Goal: Task Accomplishment & Management: Manage account settings

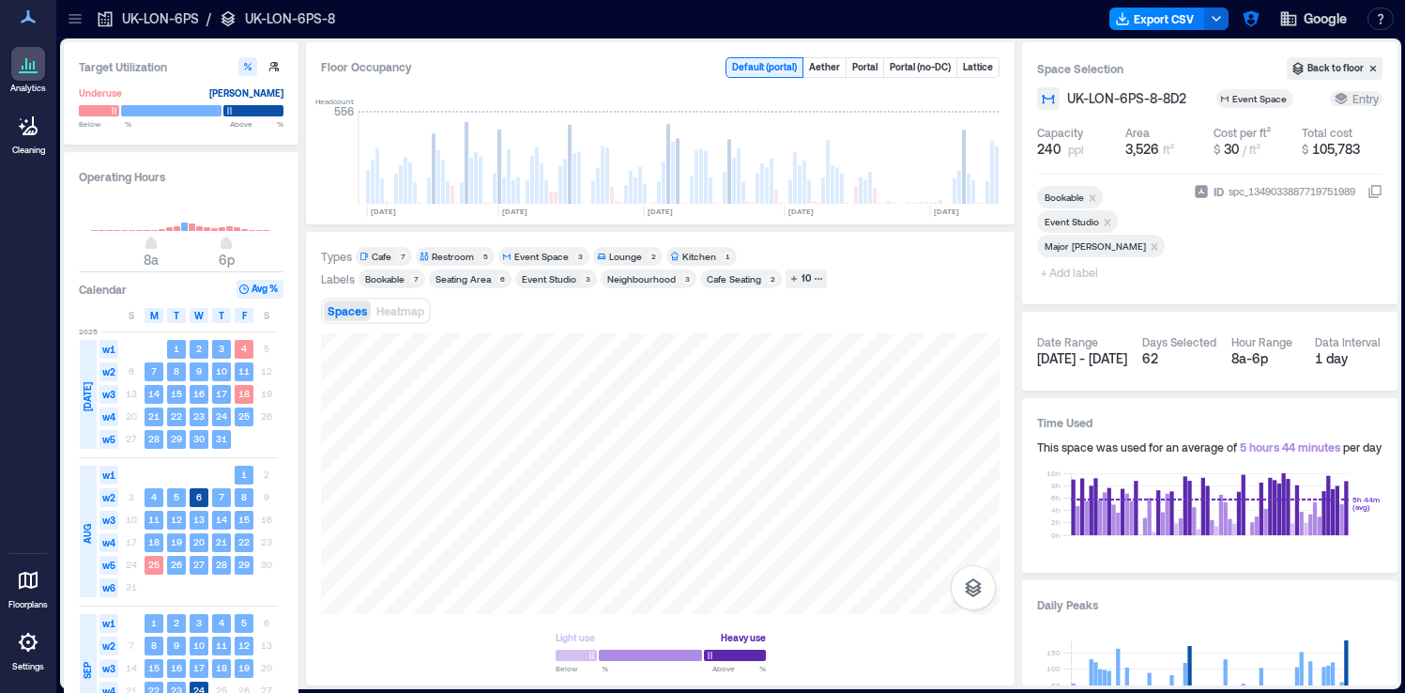
scroll to position [0, 1187]
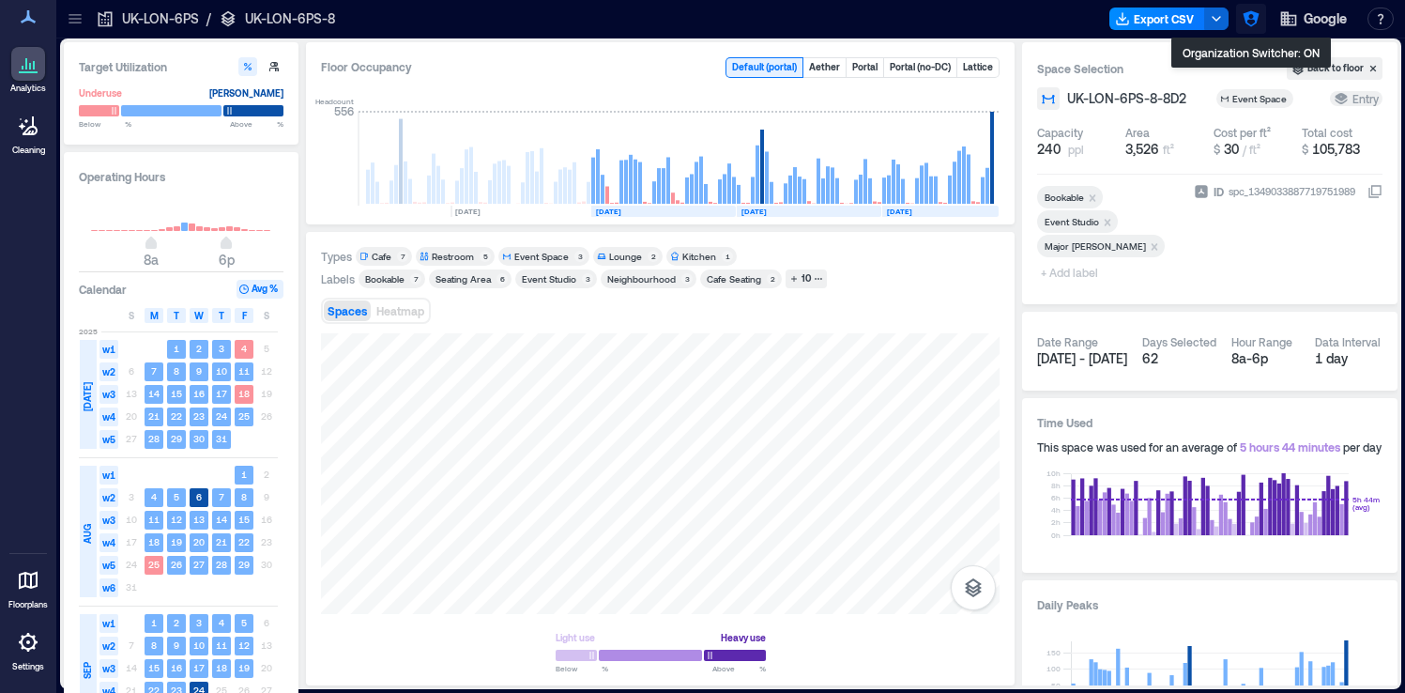
click at [1246, 21] on icon "button" at bounding box center [1251, 19] width 16 height 16
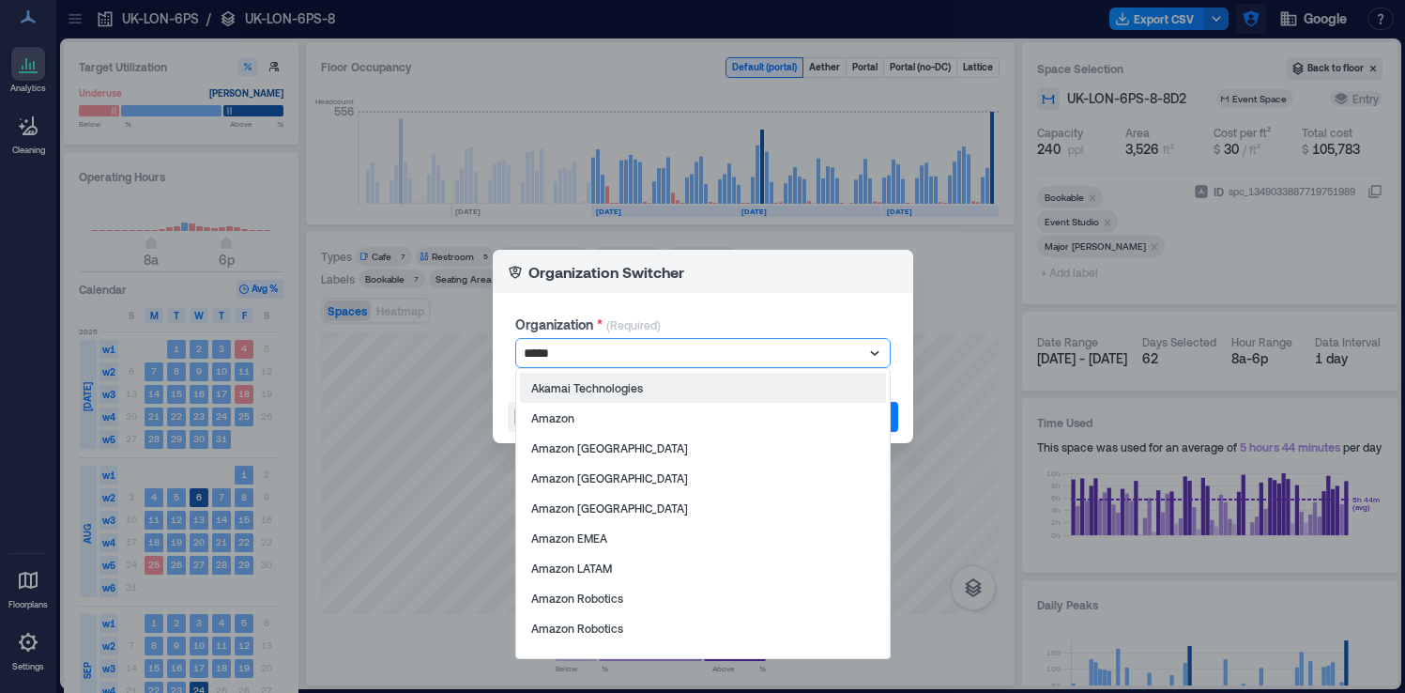
type input "******"
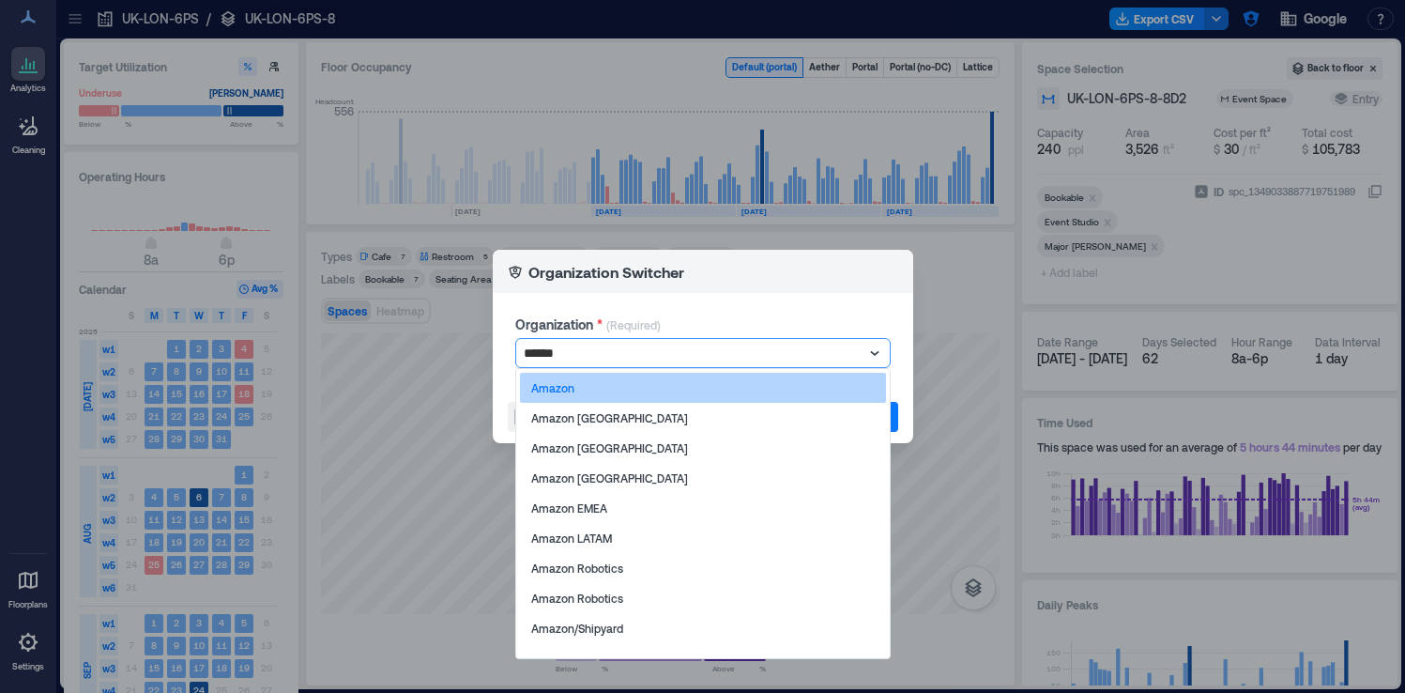
click at [839, 380] on div "Amazon" at bounding box center [703, 388] width 366 height 30
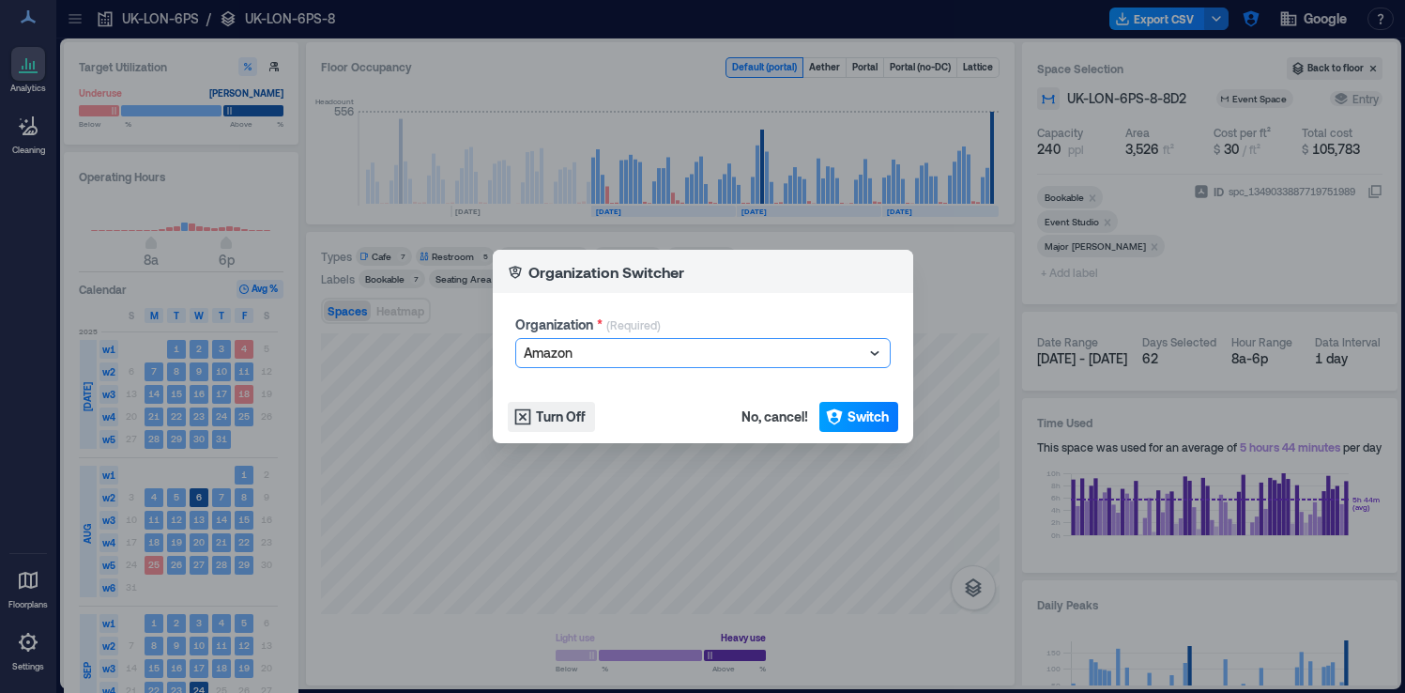
click at [883, 417] on span "Switch" at bounding box center [868, 416] width 41 height 19
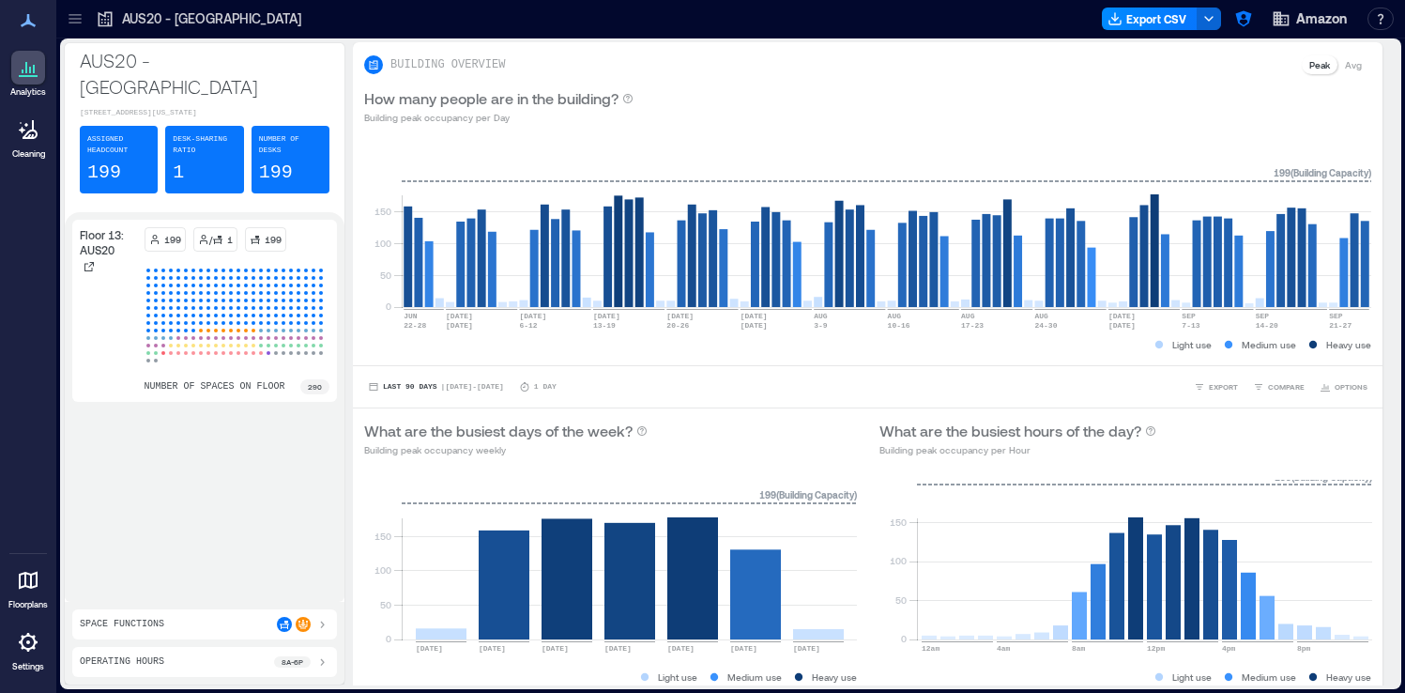
click at [23, 648] on icon at bounding box center [28, 642] width 19 height 19
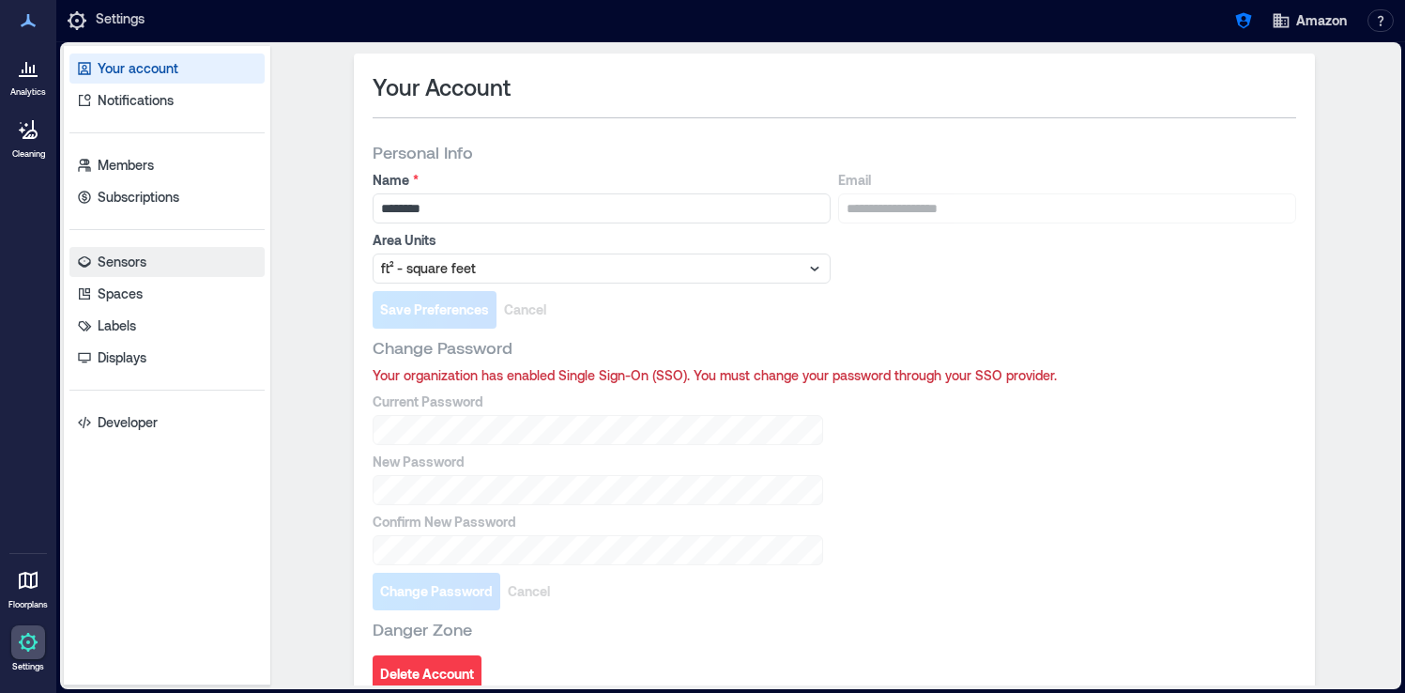
click at [152, 260] on link "Sensors" at bounding box center [166, 262] width 195 height 30
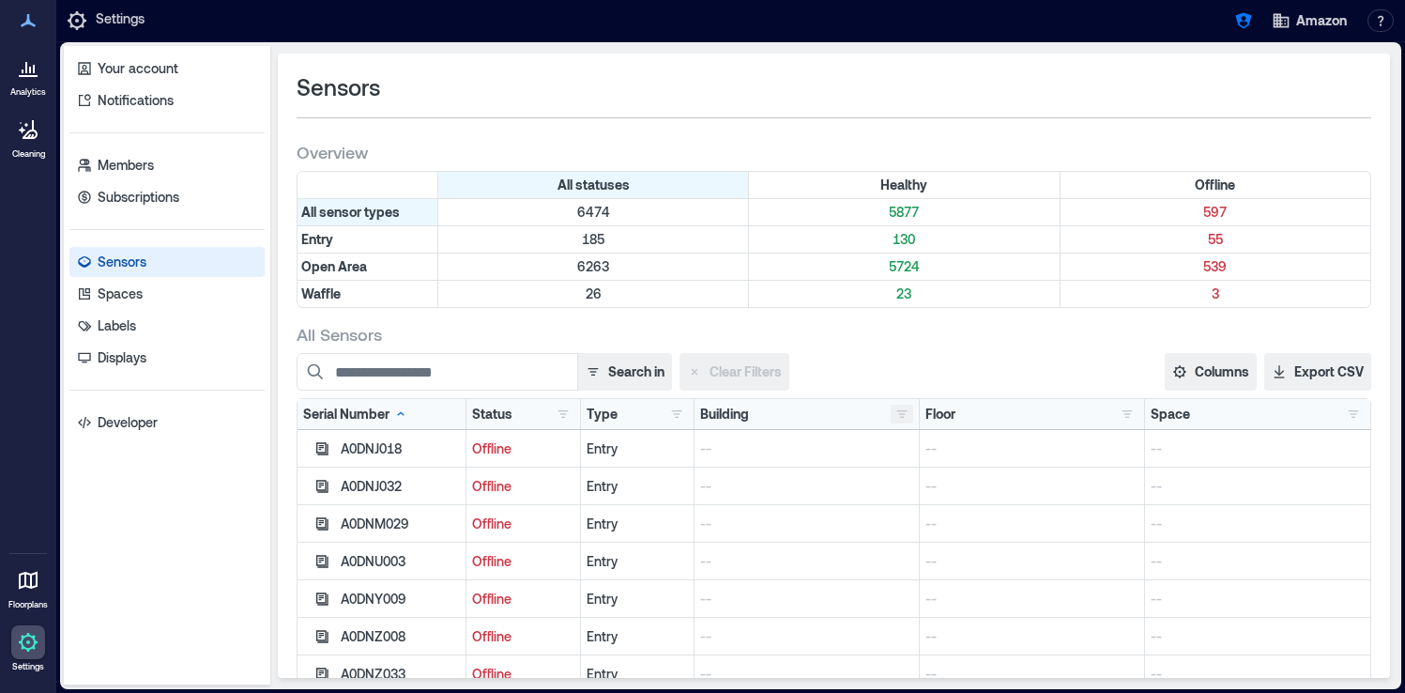
click at [900, 419] on button "button" at bounding box center [902, 414] width 23 height 19
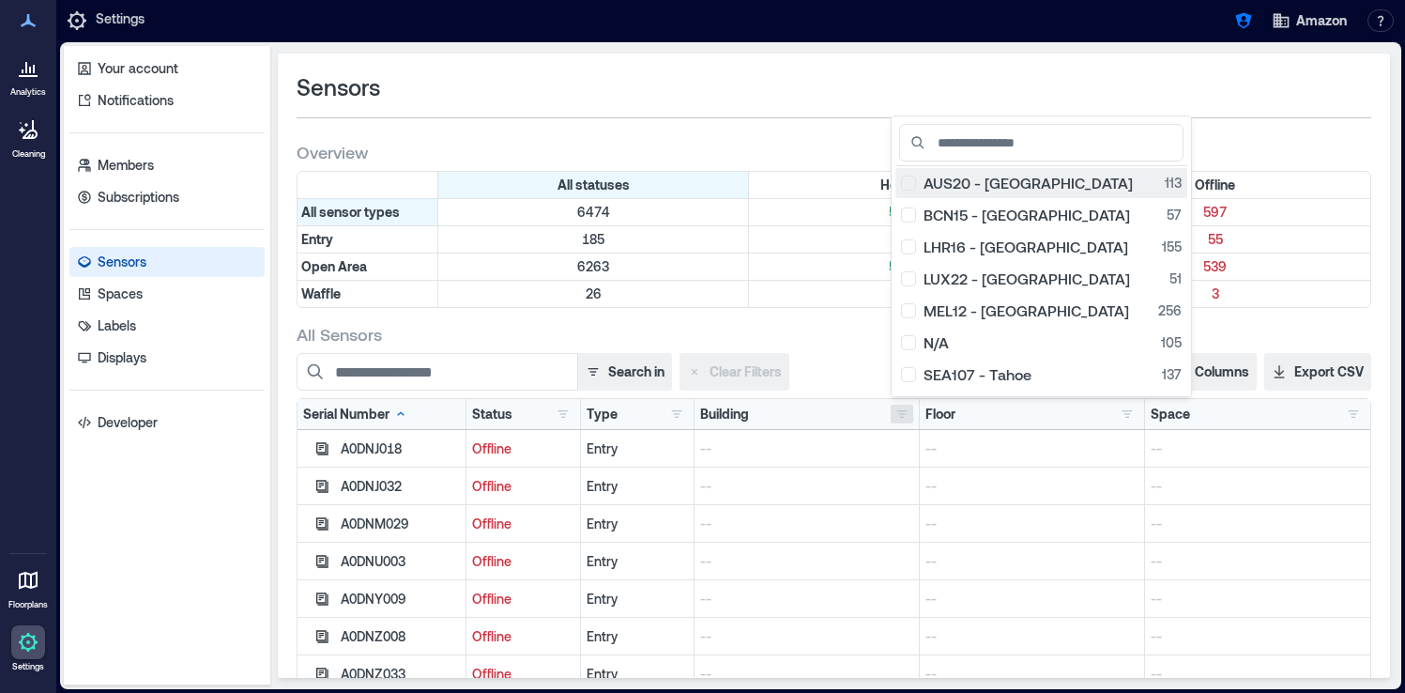
click at [912, 187] on div "AUS20 - Austin 113" at bounding box center [1041, 183] width 281 height 19
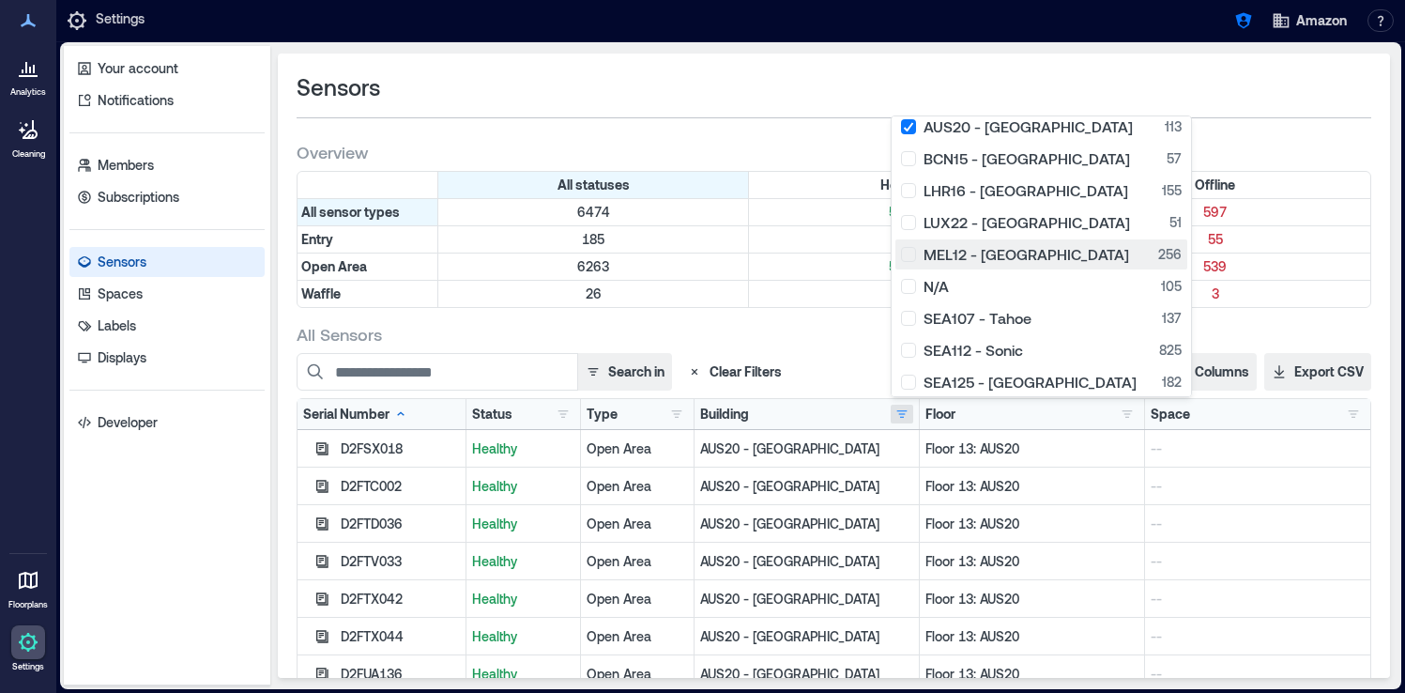
scroll to position [69, 0]
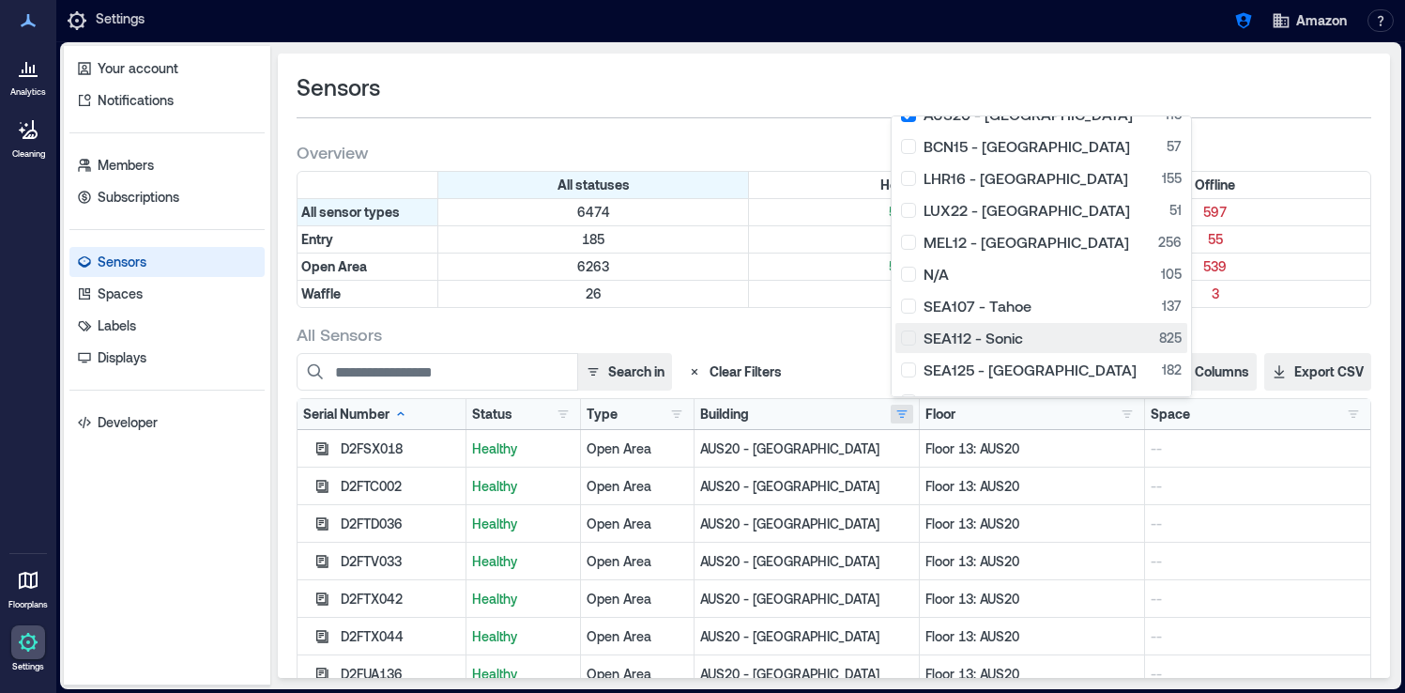
click at [911, 347] on button "SEA112 - Sonic 825" at bounding box center [1042, 338] width 292 height 30
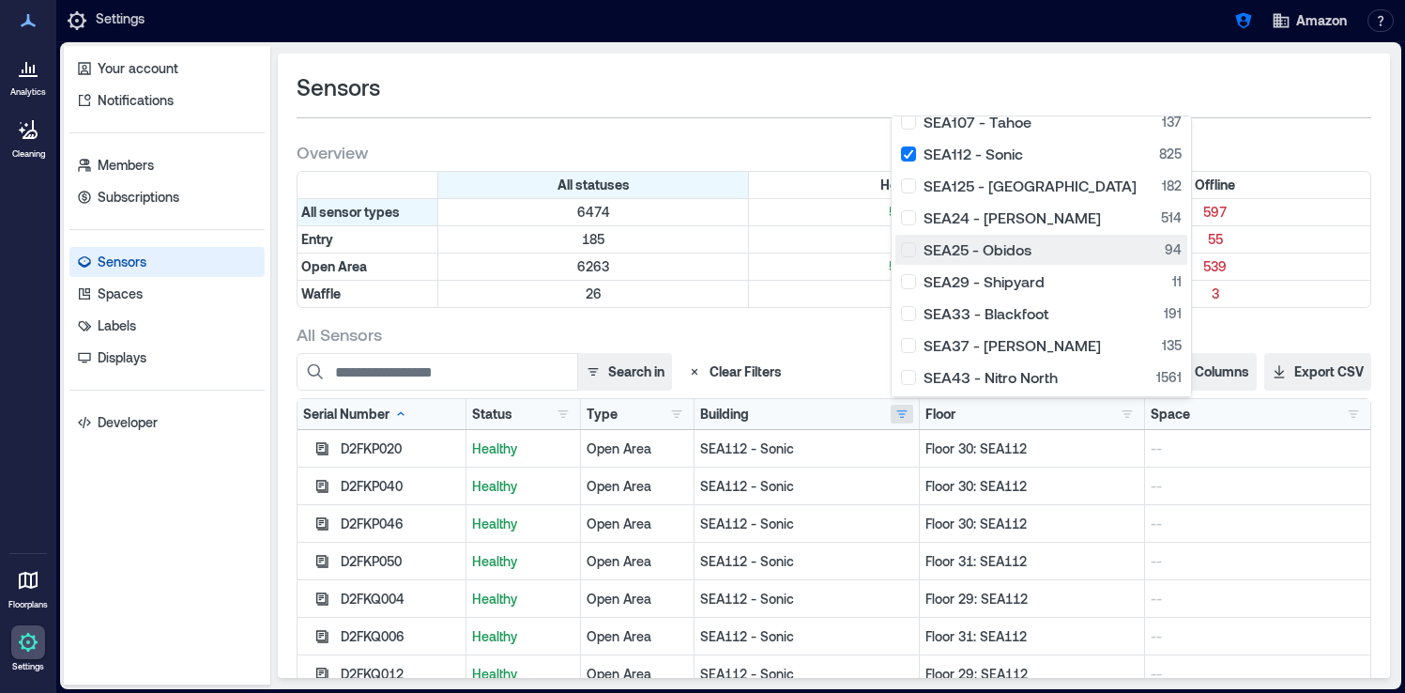
scroll to position [254, 0]
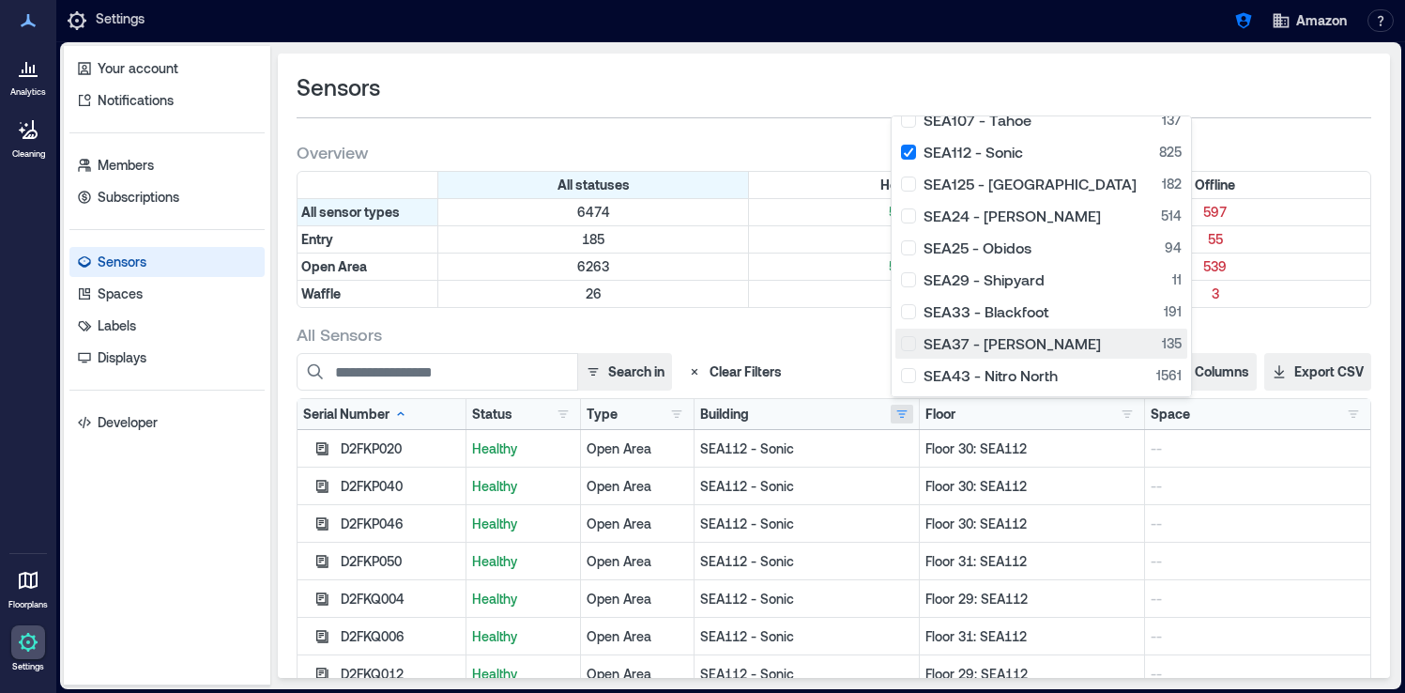
click at [912, 345] on div "SEA37 - Roxanne 135" at bounding box center [1041, 343] width 281 height 19
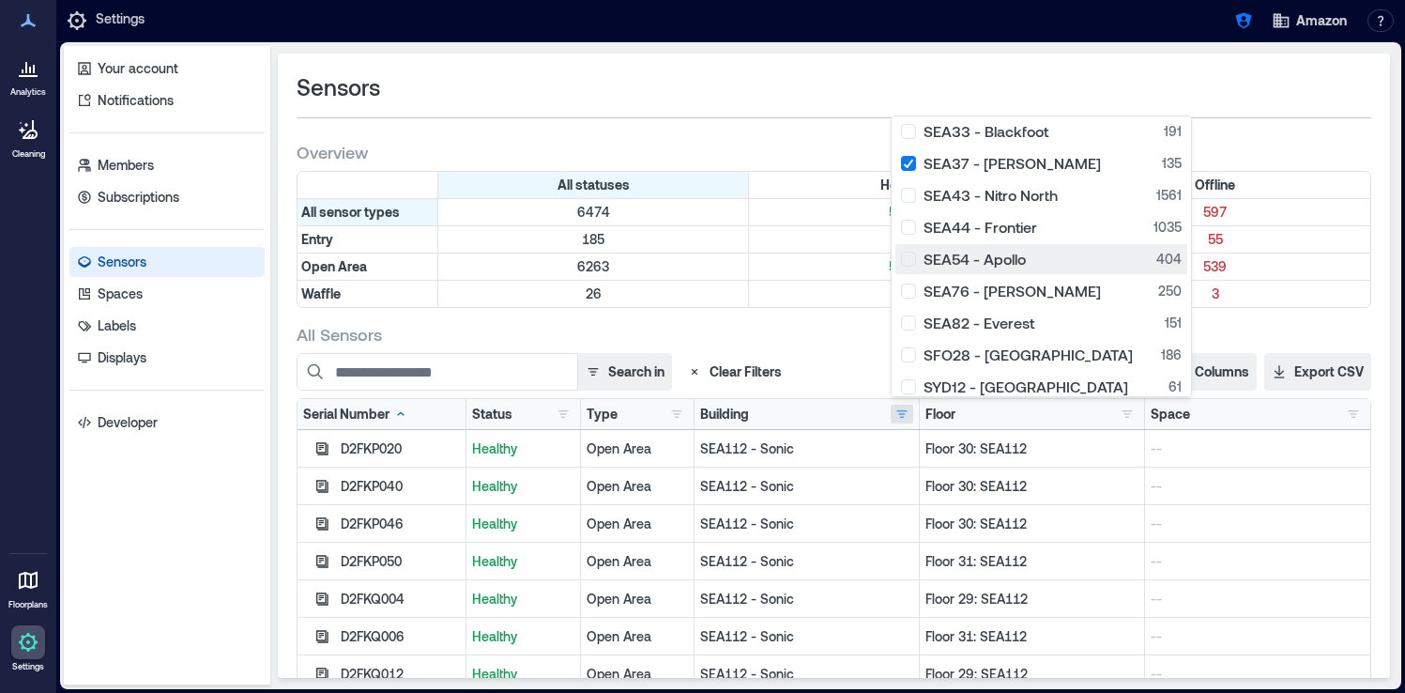
scroll to position [436, 0]
click at [913, 258] on div "SEA54 - Apollo 404" at bounding box center [1041, 258] width 281 height 19
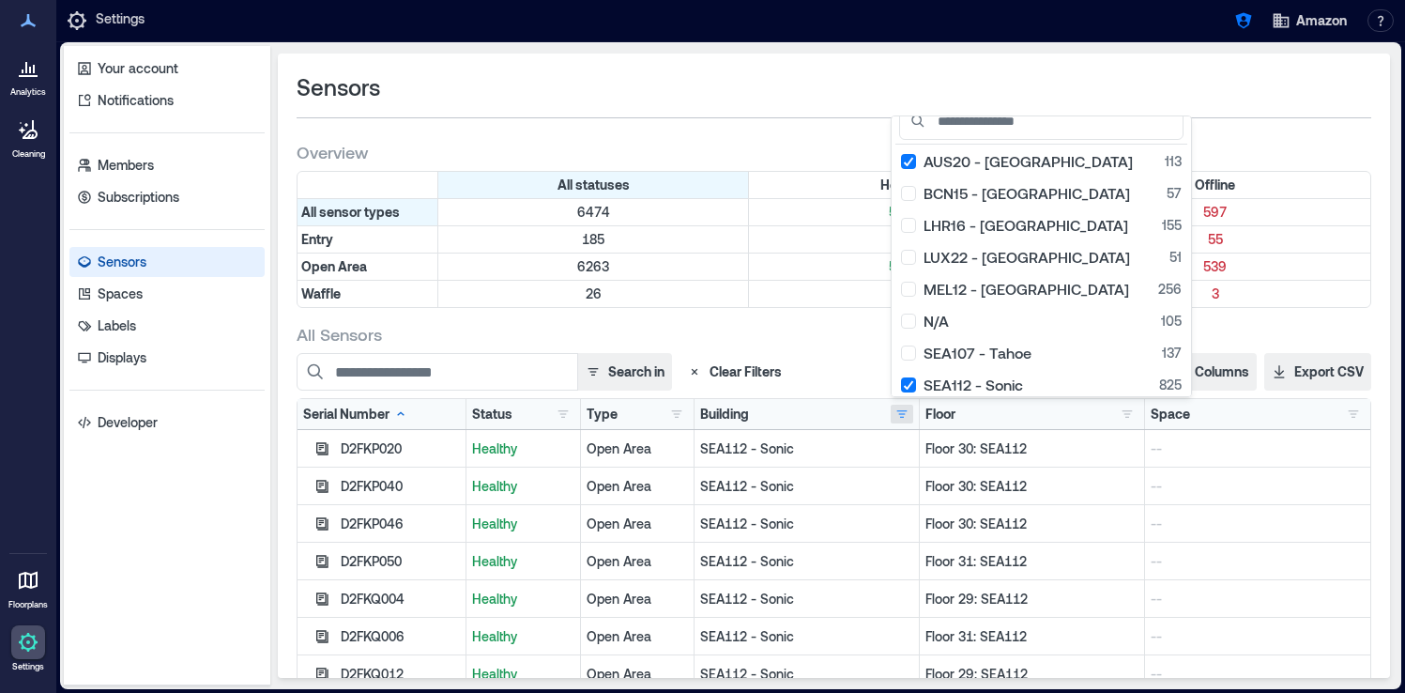
scroll to position [0, 0]
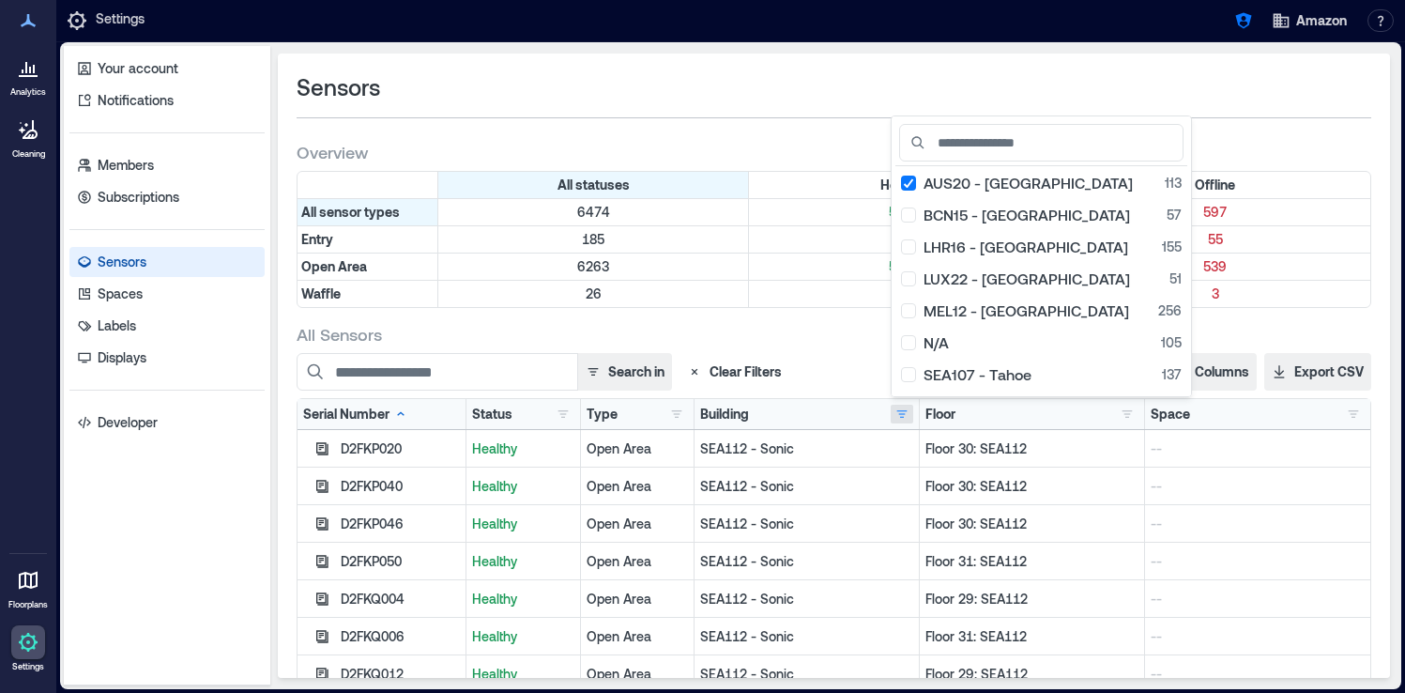
click at [796, 100] on div "Sensors" at bounding box center [834, 87] width 1075 height 30
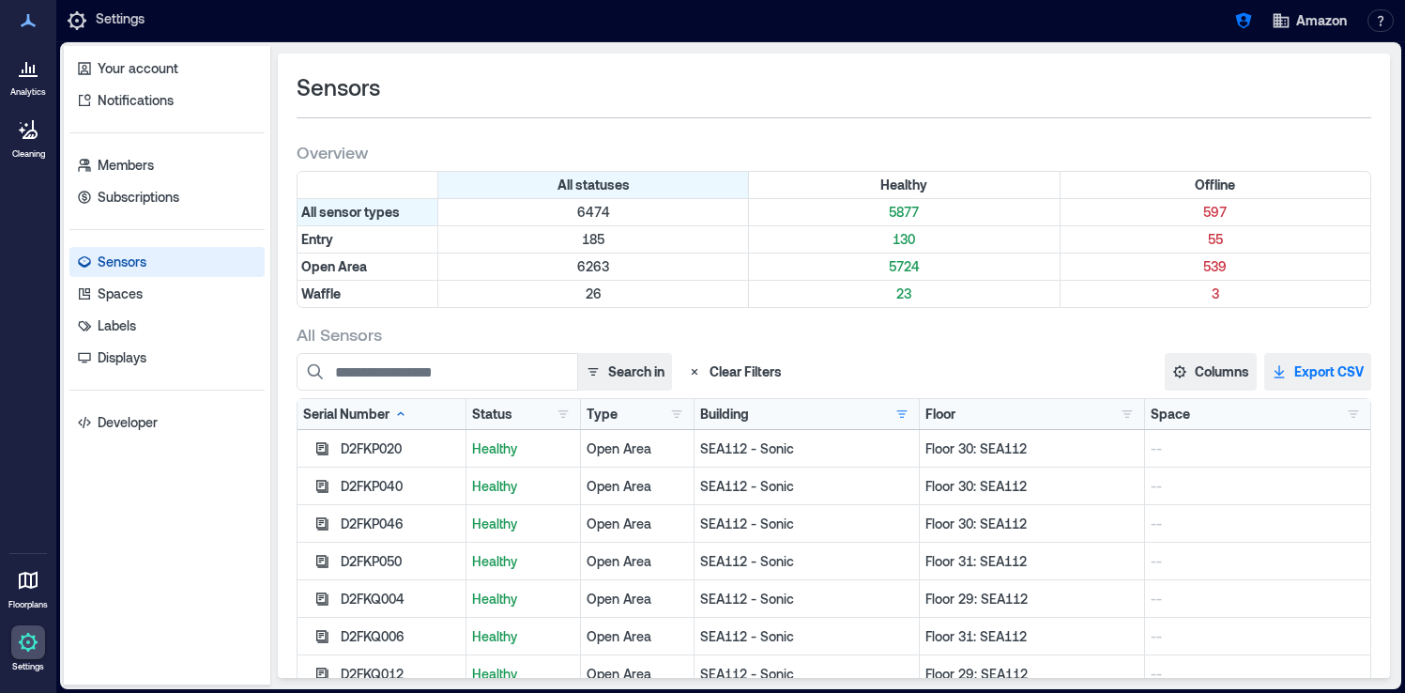
click at [1295, 374] on button "Export CSV" at bounding box center [1317, 372] width 107 height 38
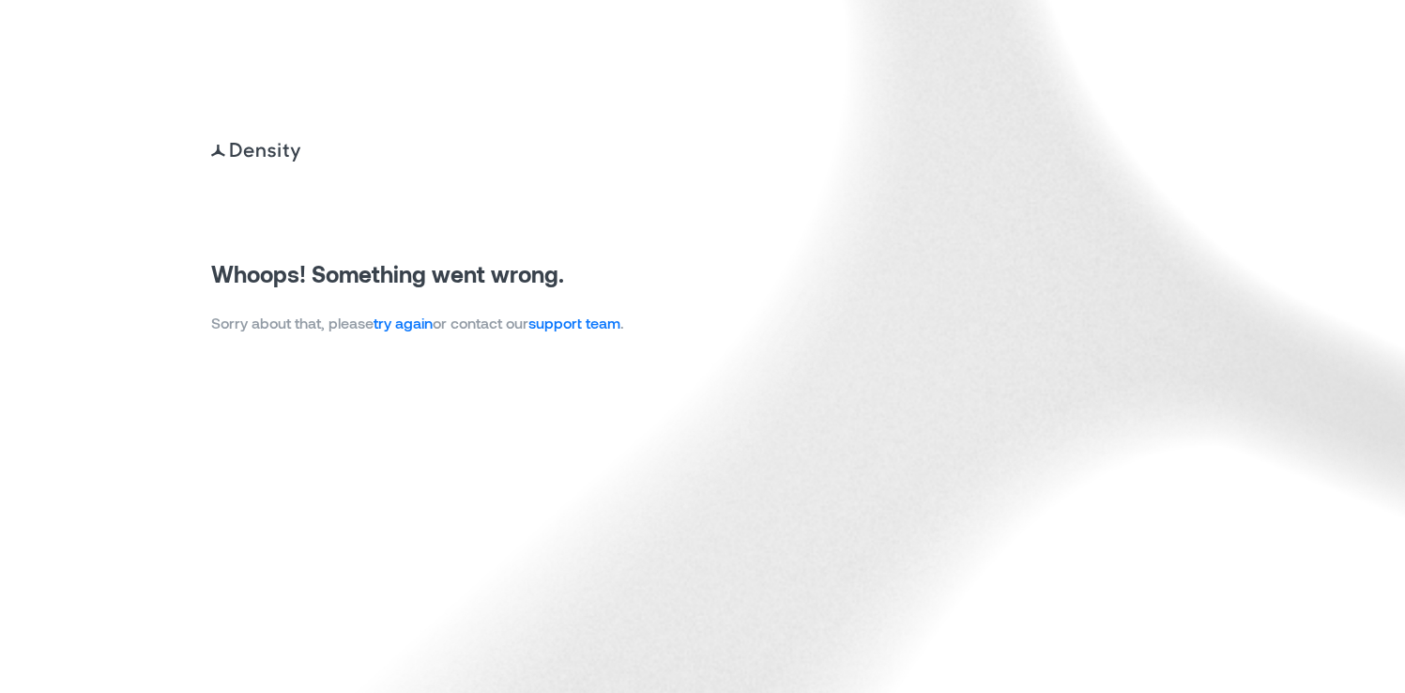
click at [411, 330] on link "try again" at bounding box center [403, 323] width 59 height 18
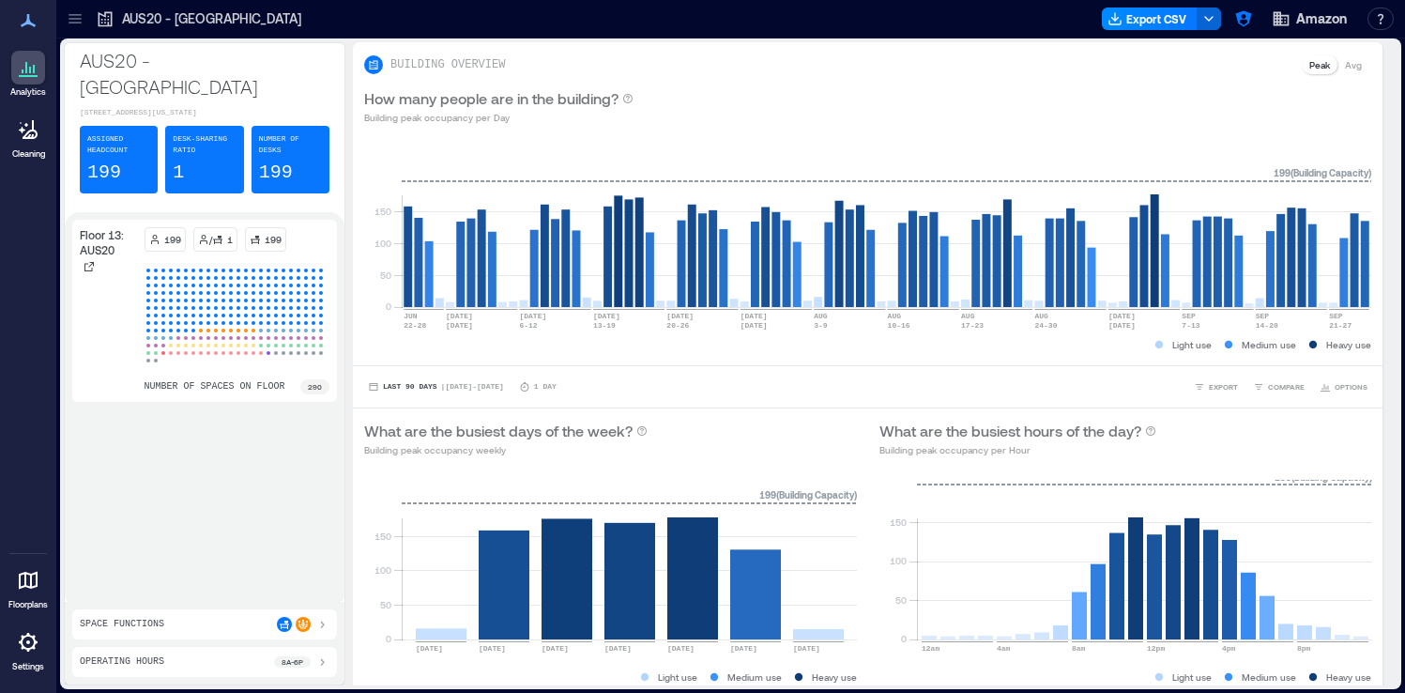
click at [79, 27] on icon at bounding box center [75, 18] width 19 height 19
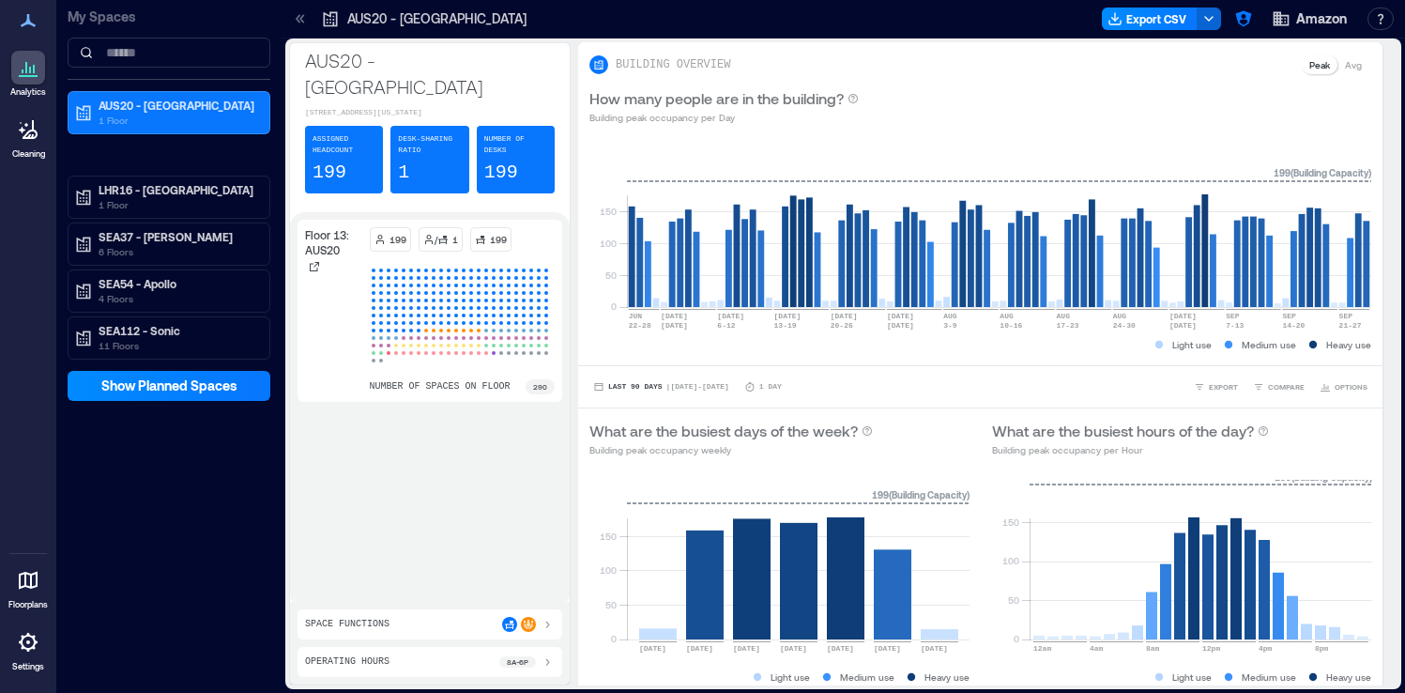
click at [222, 497] on div "My Spaces AUS20 - Austin 1 Floor LHR16 - London 1 Floor SEA37 - [PERSON_NAME] 6…" at bounding box center [168, 346] width 225 height 693
click at [301, 21] on icon at bounding box center [300, 18] width 19 height 19
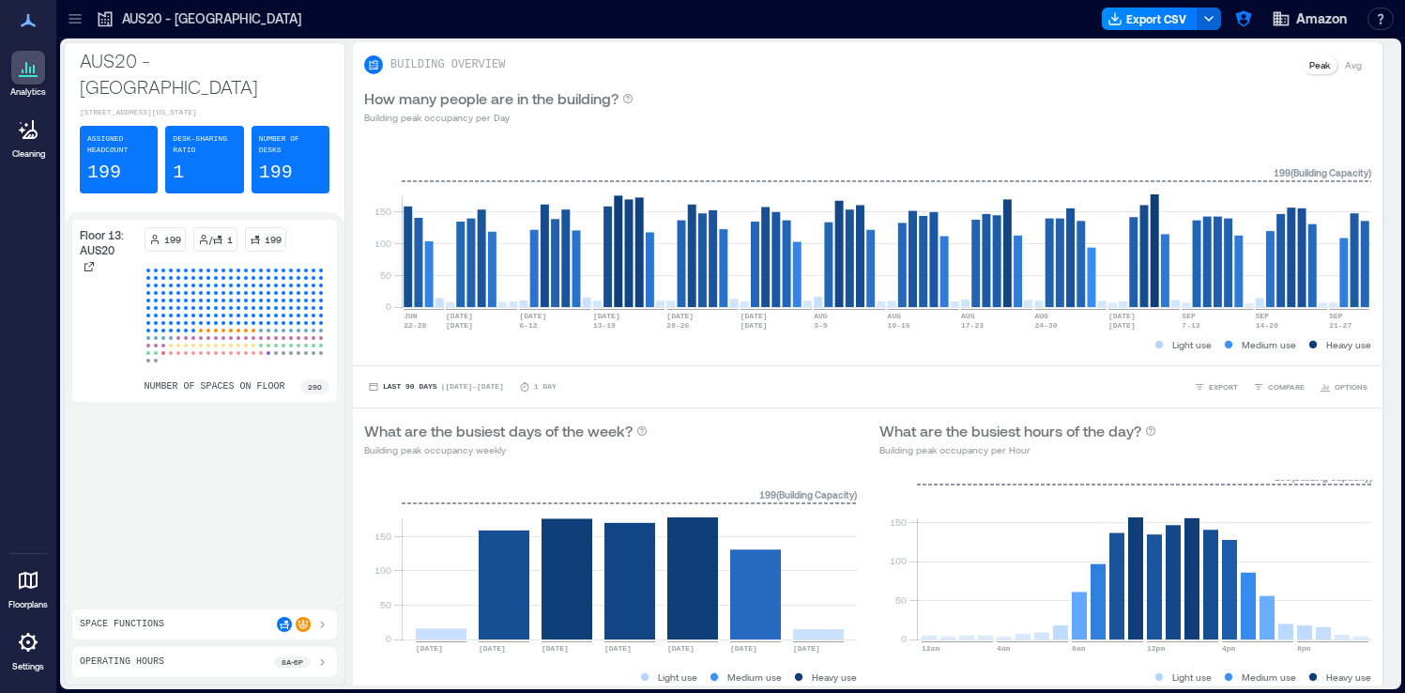
click at [80, 19] on icon at bounding box center [75, 19] width 12 height 2
